Goal: Task Accomplishment & Management: Use online tool/utility

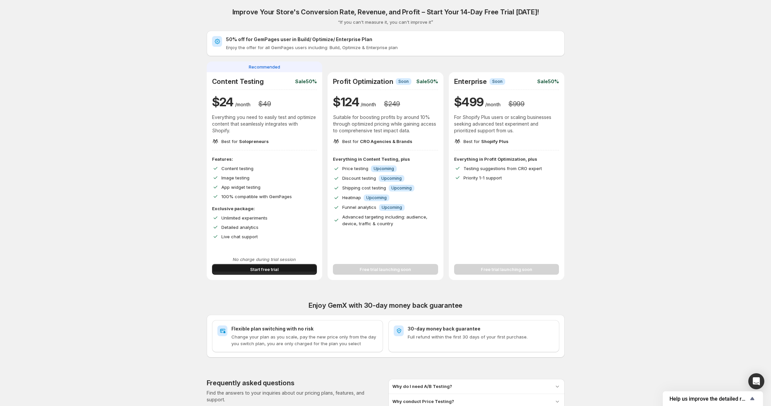
click at [271, 273] on button "Start free trial" at bounding box center [264, 269] width 105 height 11
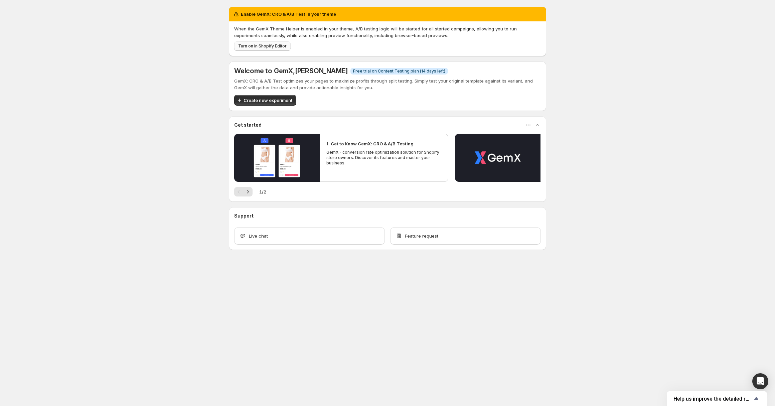
click at [262, 48] on span "Turn on in Shopify Editor" at bounding box center [262, 45] width 48 height 5
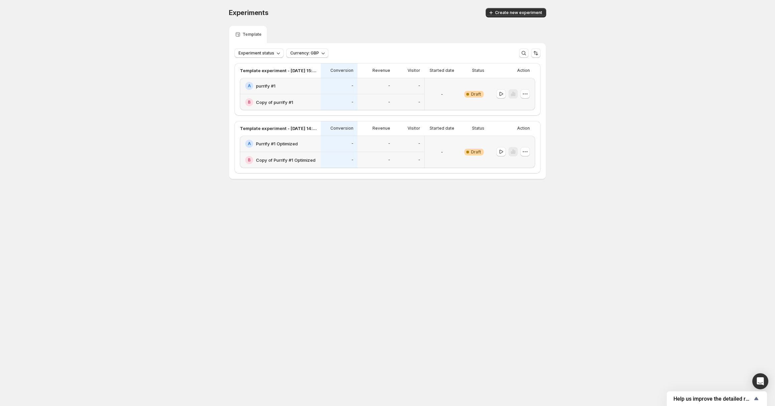
drag, startPoint x: 501, startPoint y: 95, endPoint x: 484, endPoint y: 79, distance: 22.7
click at [484, 79] on div "A purrify #1 B Copy of purrify #1 - - - - - - - Warning Complete Draft" at bounding box center [387, 94] width 295 height 32
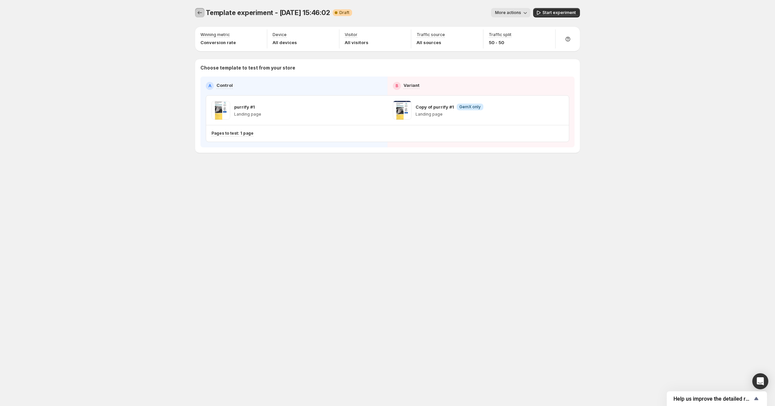
click at [198, 15] on icon "Experiments" at bounding box center [199, 12] width 7 height 7
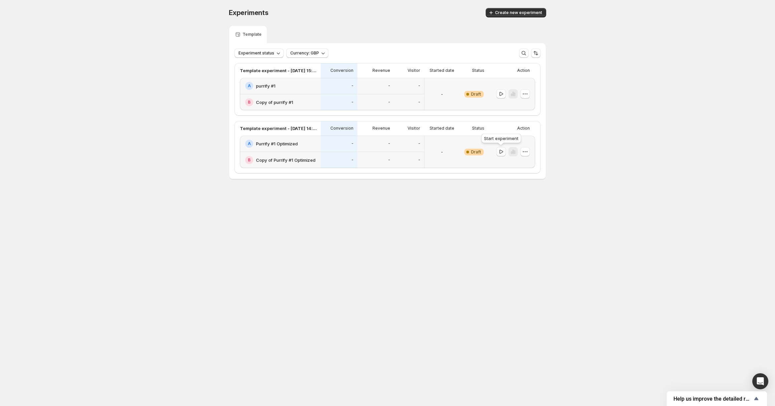
click at [503, 152] on icon "button" at bounding box center [501, 151] width 7 height 7
